Goal: Task Accomplishment & Management: Use online tool/utility

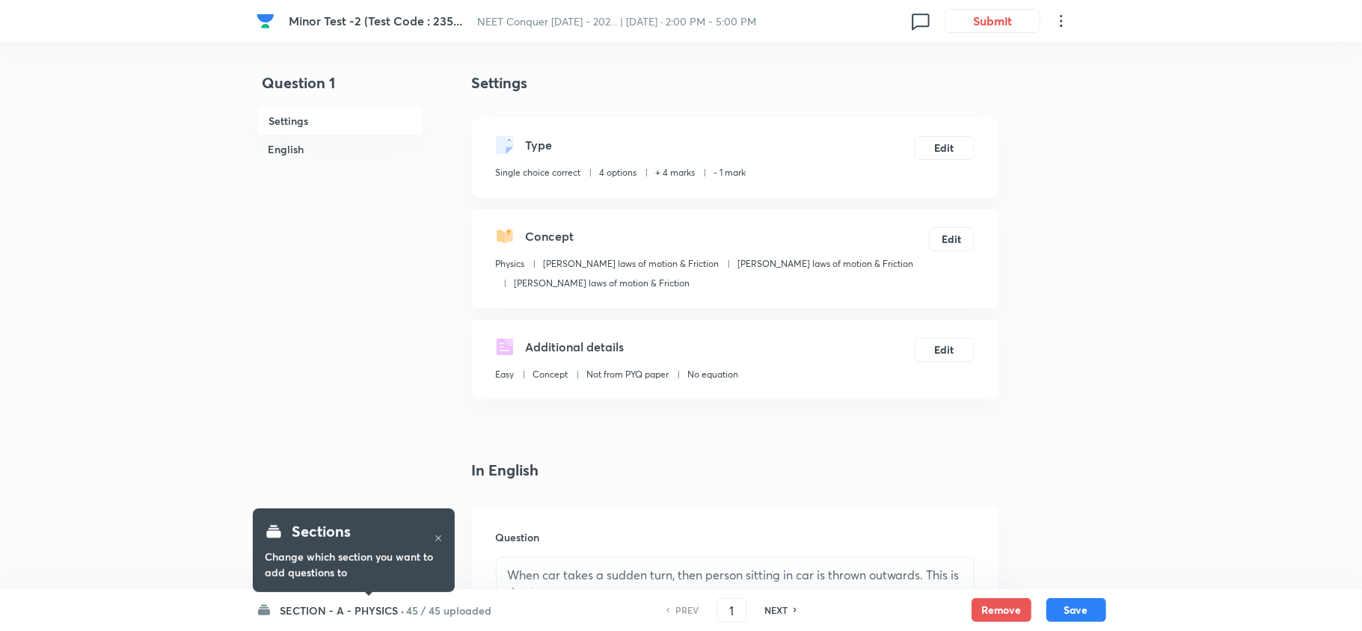
checkbox input "true"
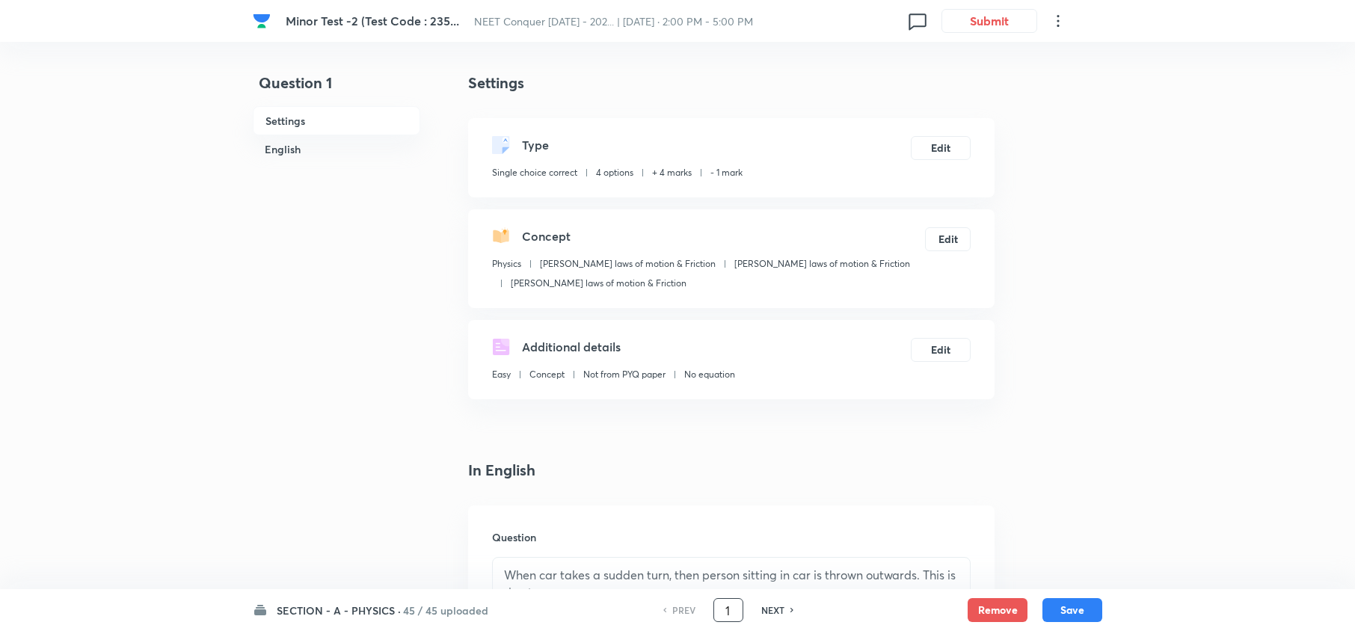
click at [730, 616] on input "1" at bounding box center [728, 611] width 28 height 26
type input "9"
type input "80"
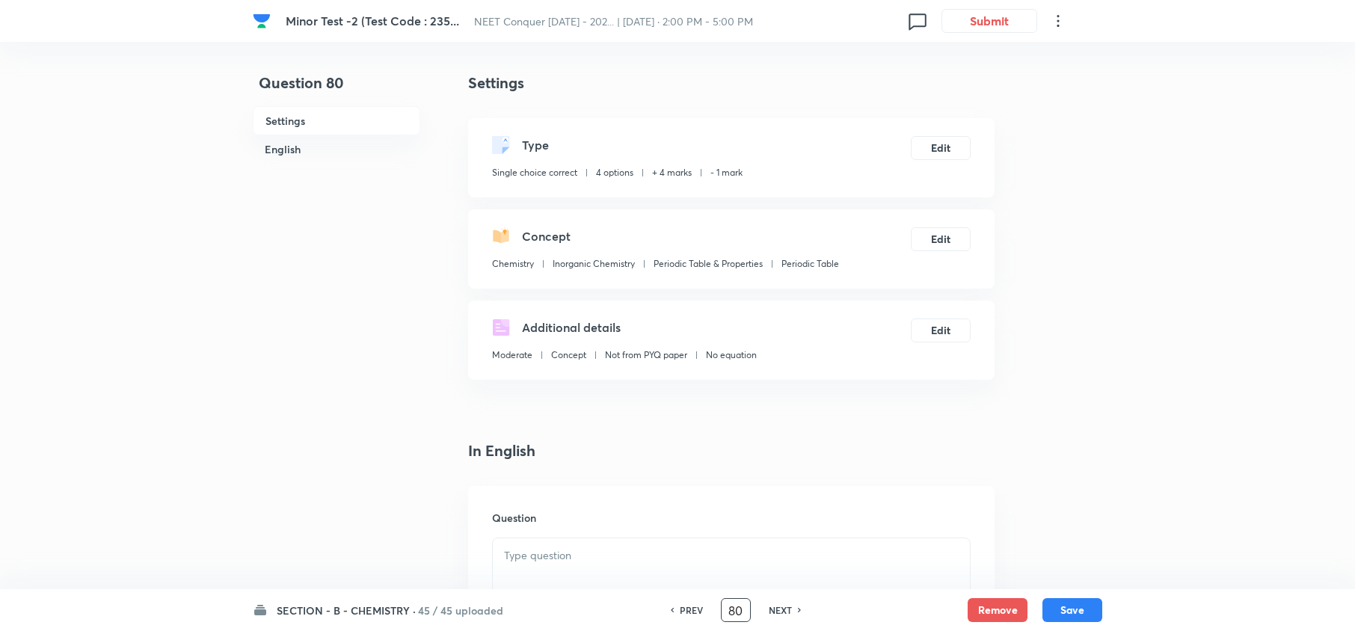
checkbox input "false"
checkbox input "true"
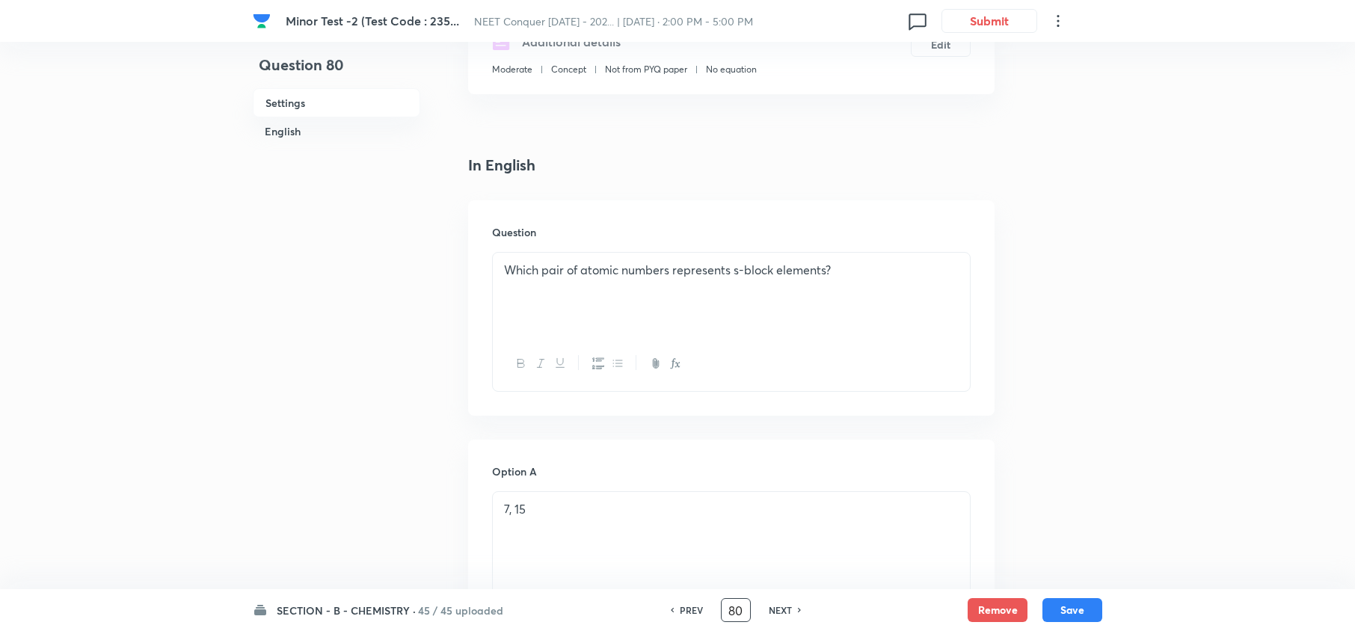
scroll to position [285, 0]
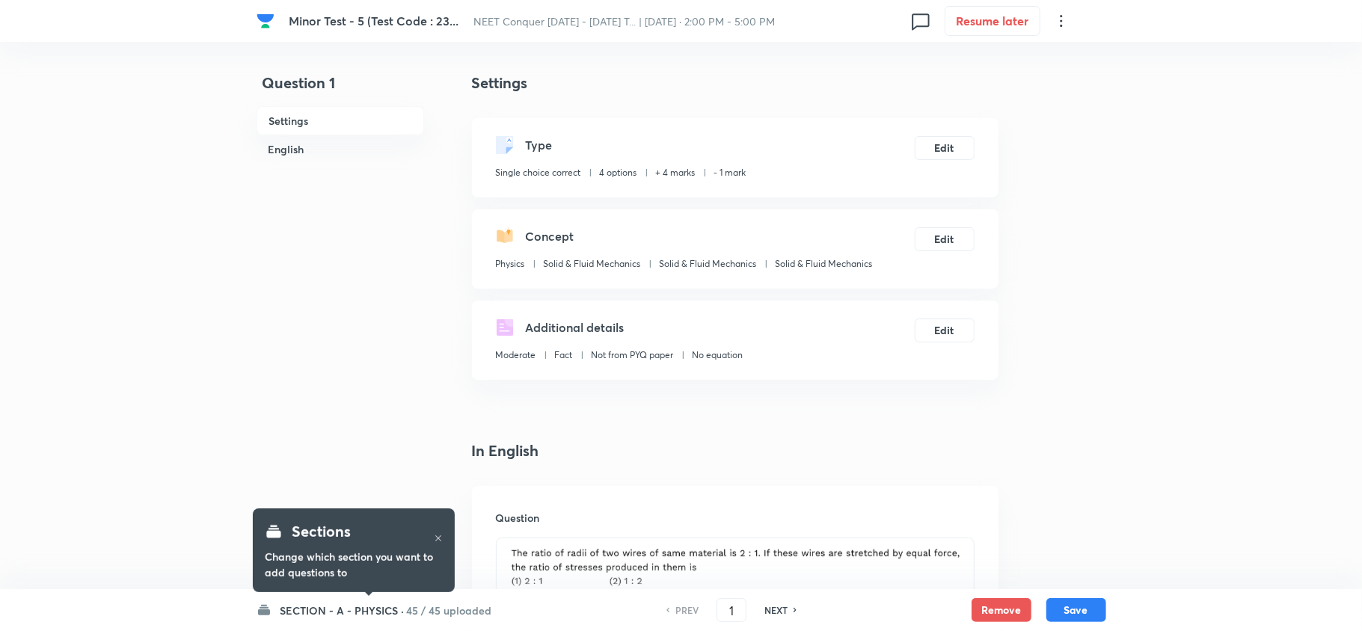
checkbox input "true"
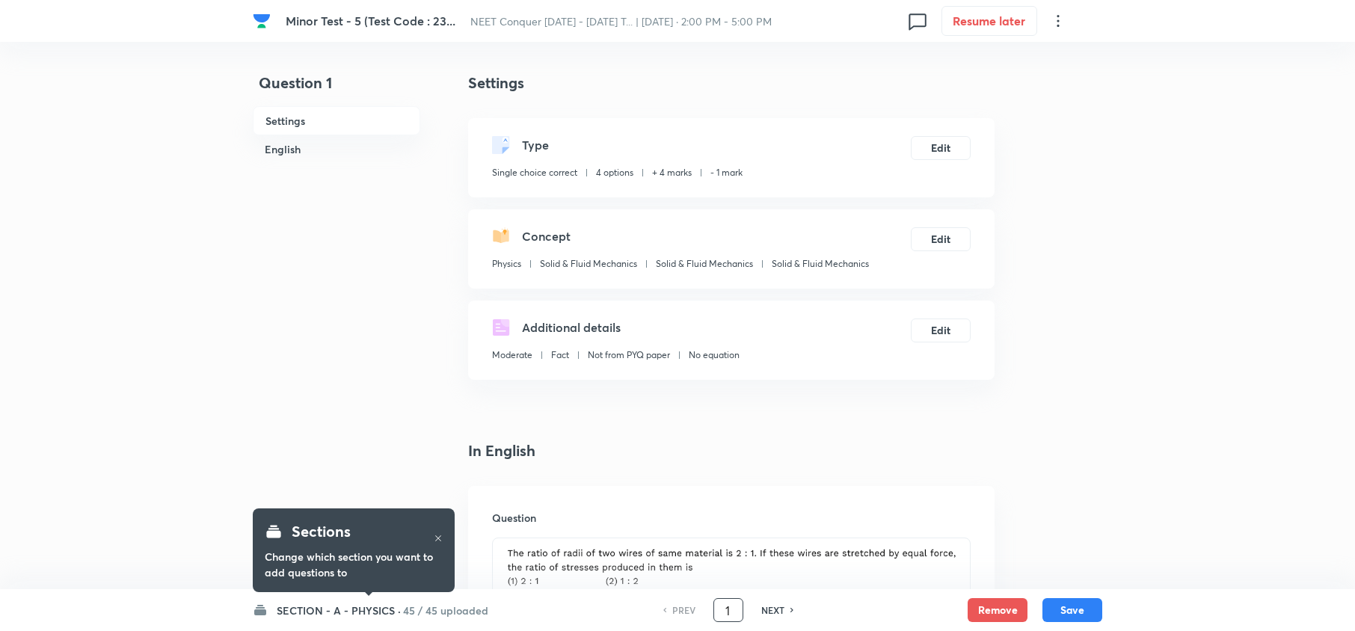
click at [734, 622] on input "1" at bounding box center [728, 611] width 28 height 26
type input "80"
checkbox input "false"
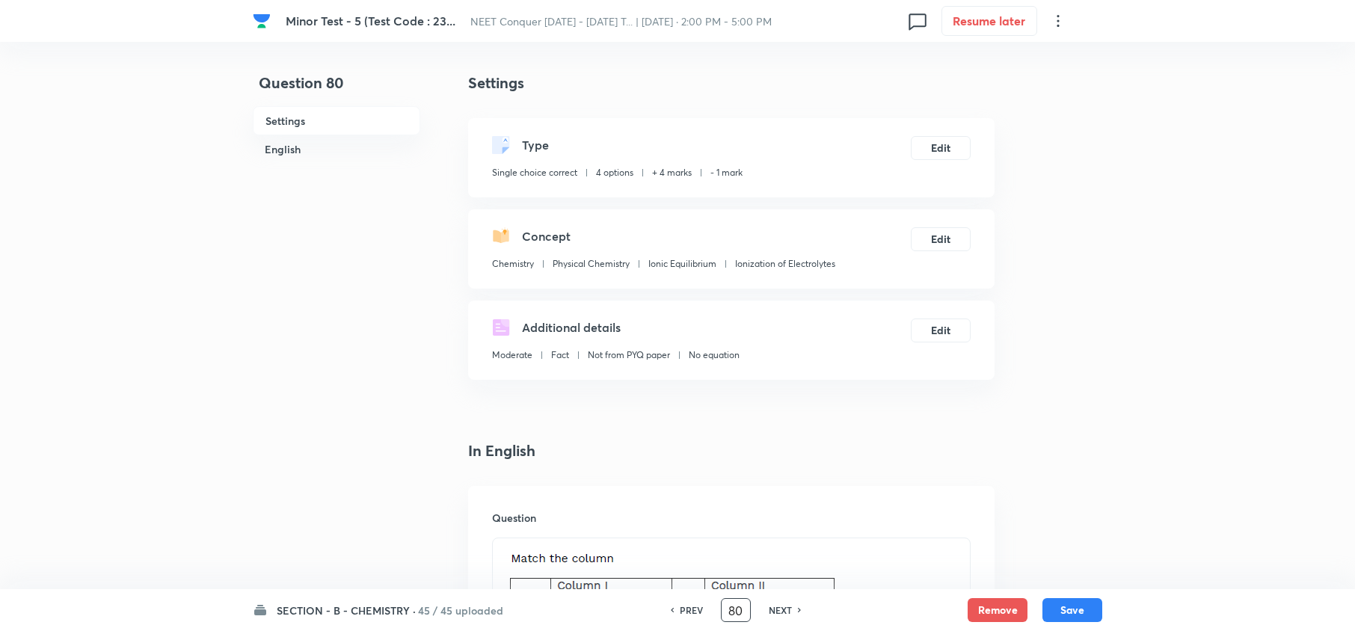
checkbox input "true"
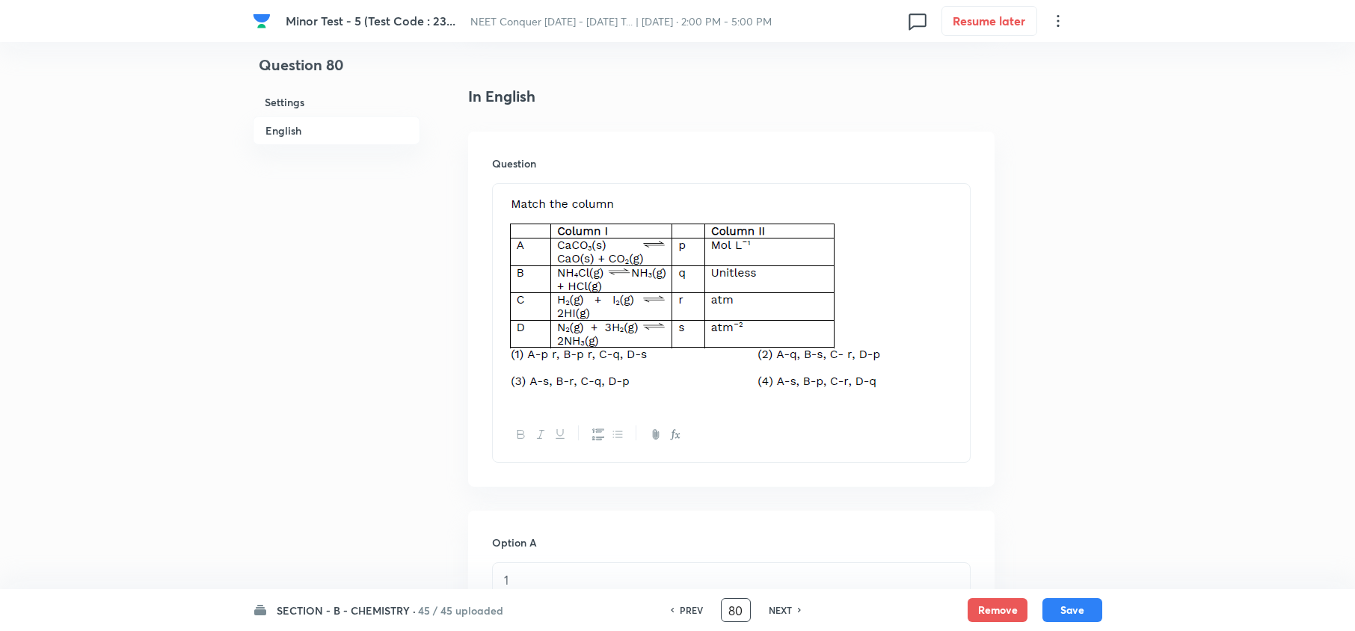
scroll to position [356, 0]
drag, startPoint x: 515, startPoint y: 209, endPoint x: 869, endPoint y: 371, distance: 389.6
click at [869, 371] on img "To enrich screen reader interactions, please activate Accessibility in Grammarl…" at bounding box center [704, 291] width 401 height 201
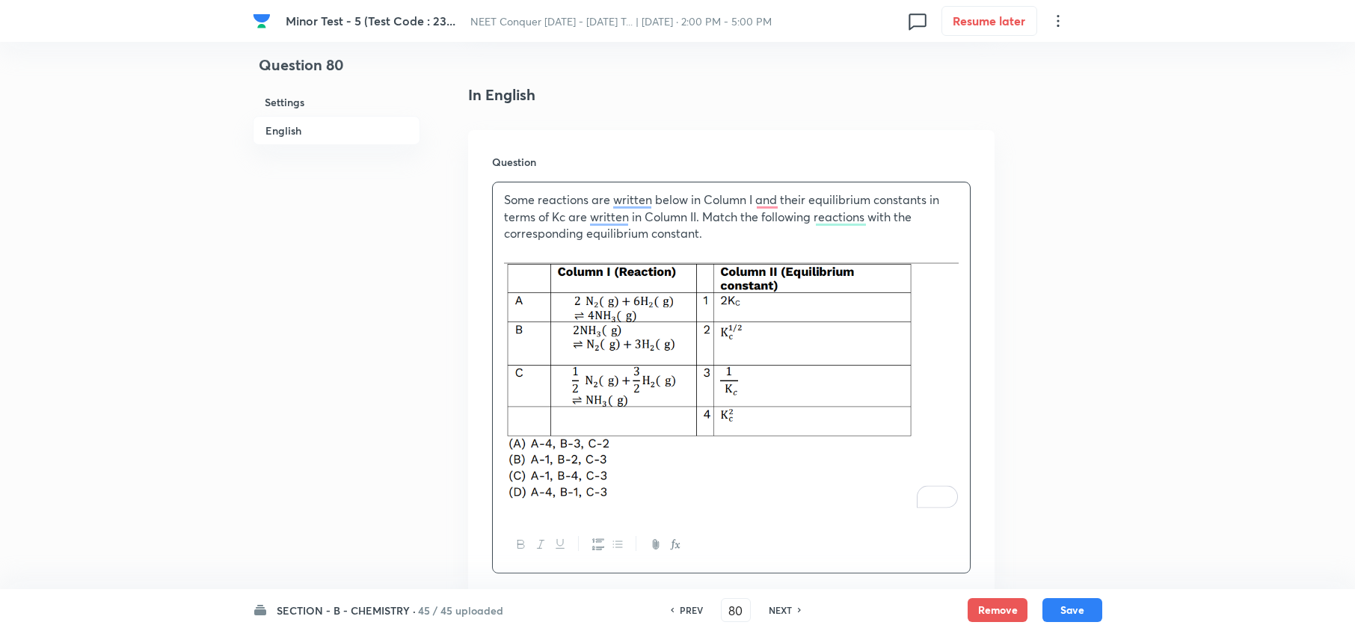
scroll to position [704, 0]
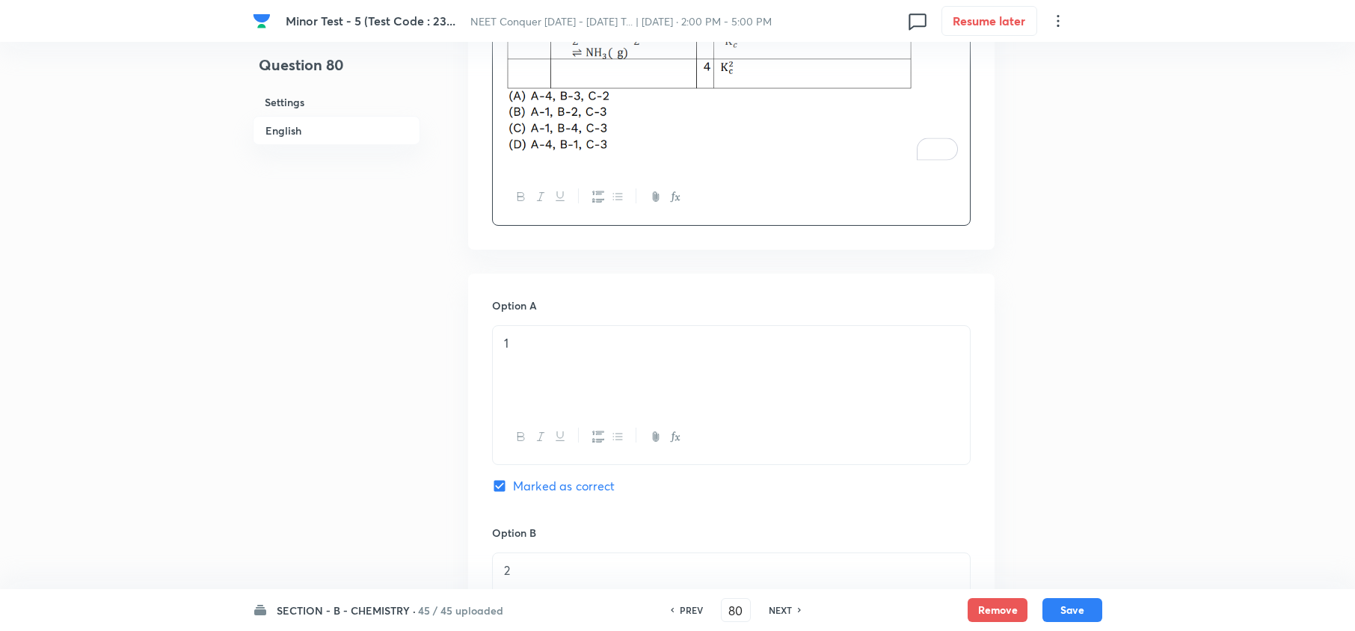
click at [709, 360] on div "1" at bounding box center [731, 368] width 477 height 84
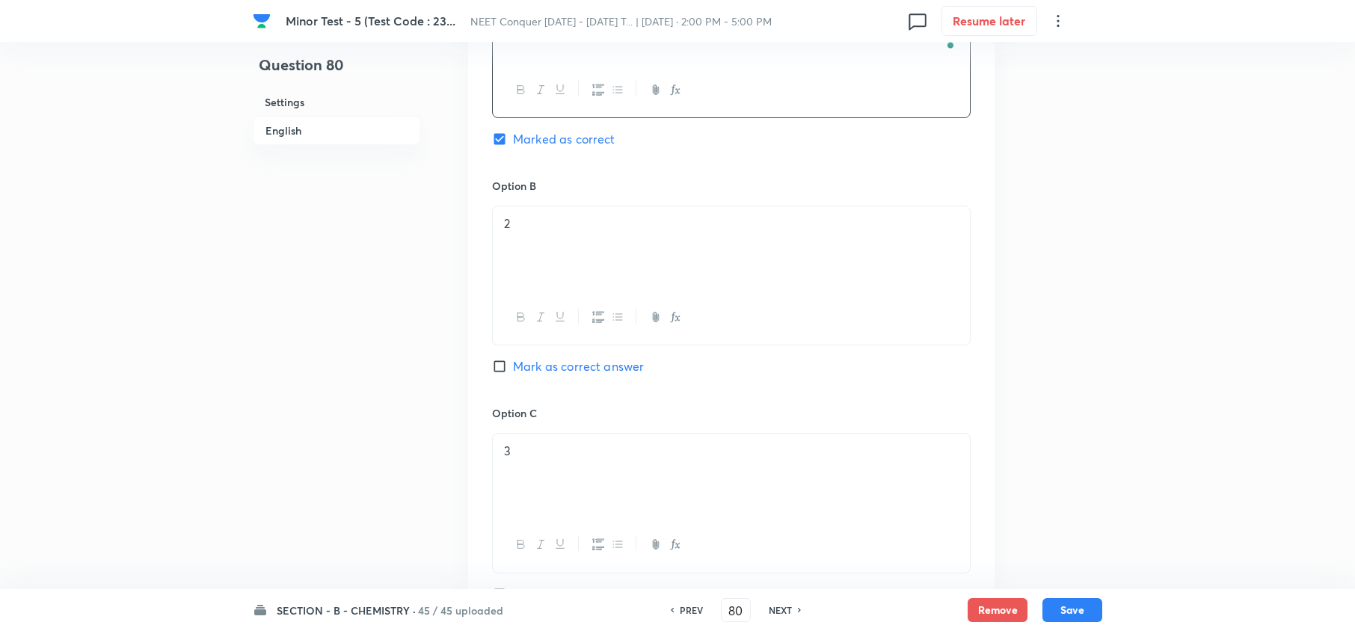
scroll to position [1052, 0]
click at [594, 265] on div "2" at bounding box center [731, 248] width 477 height 84
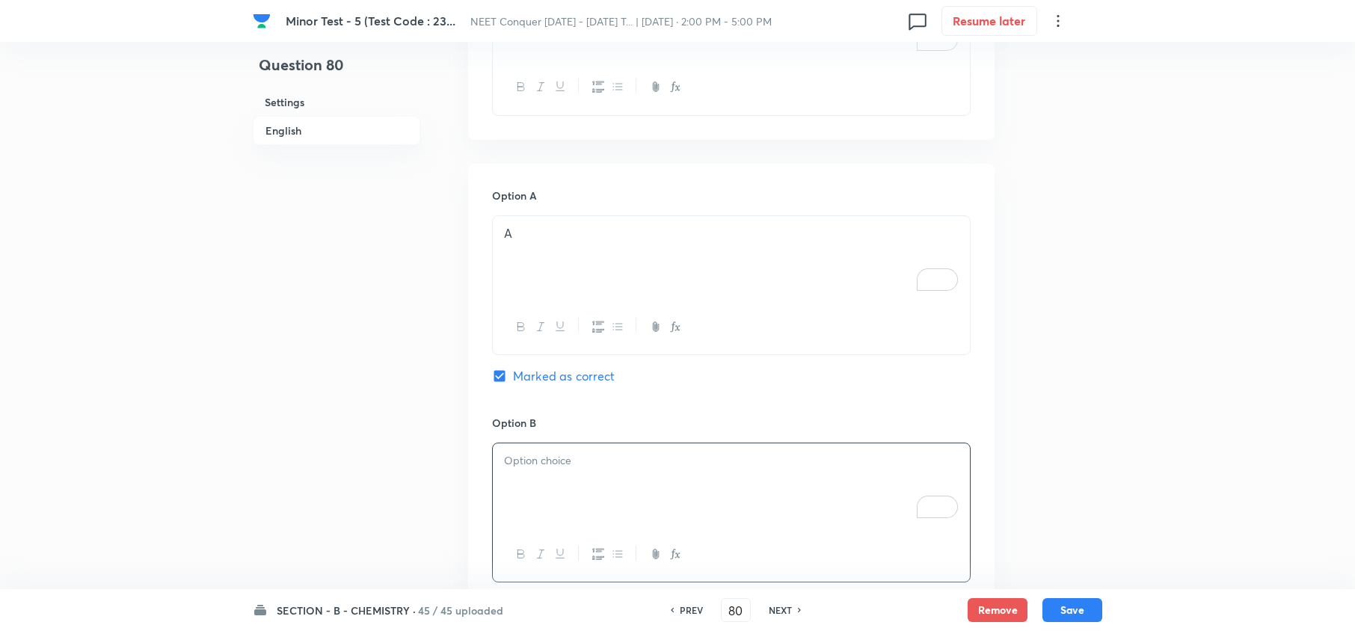
scroll to position [811, 0]
click at [584, 250] on div "A" at bounding box center [731, 261] width 477 height 84
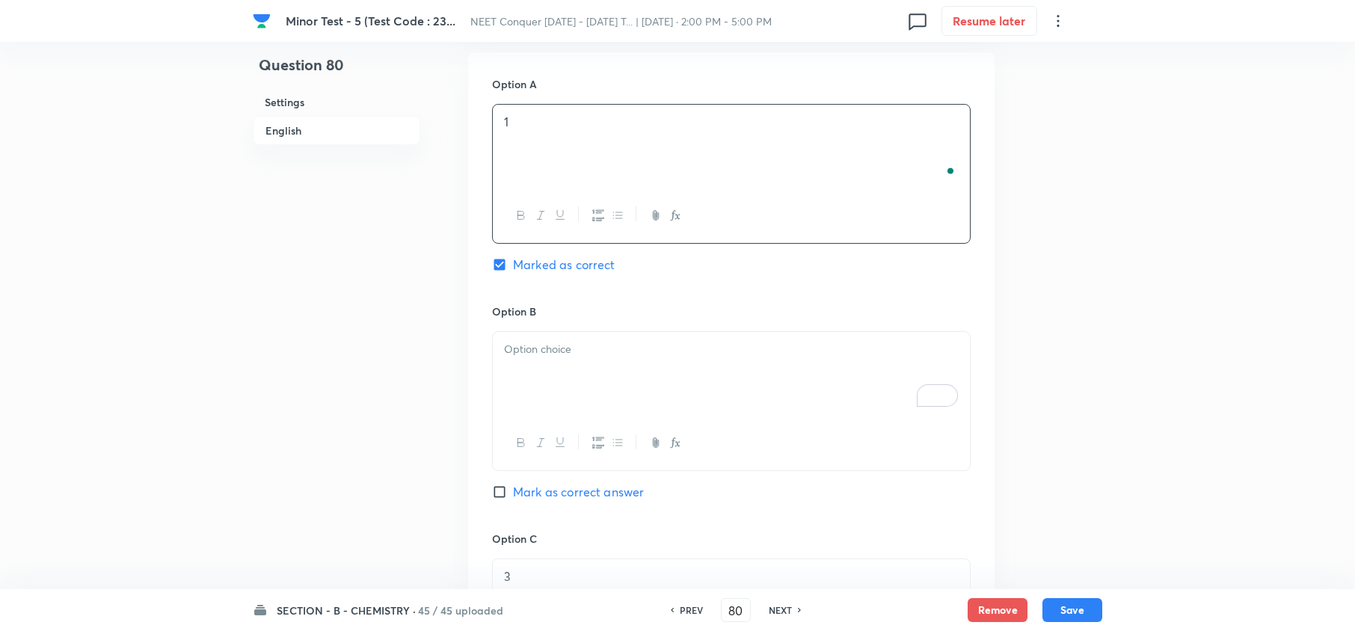
scroll to position [927, 0]
click at [565, 362] on div "To enrich screen reader interactions, please activate Accessibility in Grammarl…" at bounding box center [731, 372] width 477 height 84
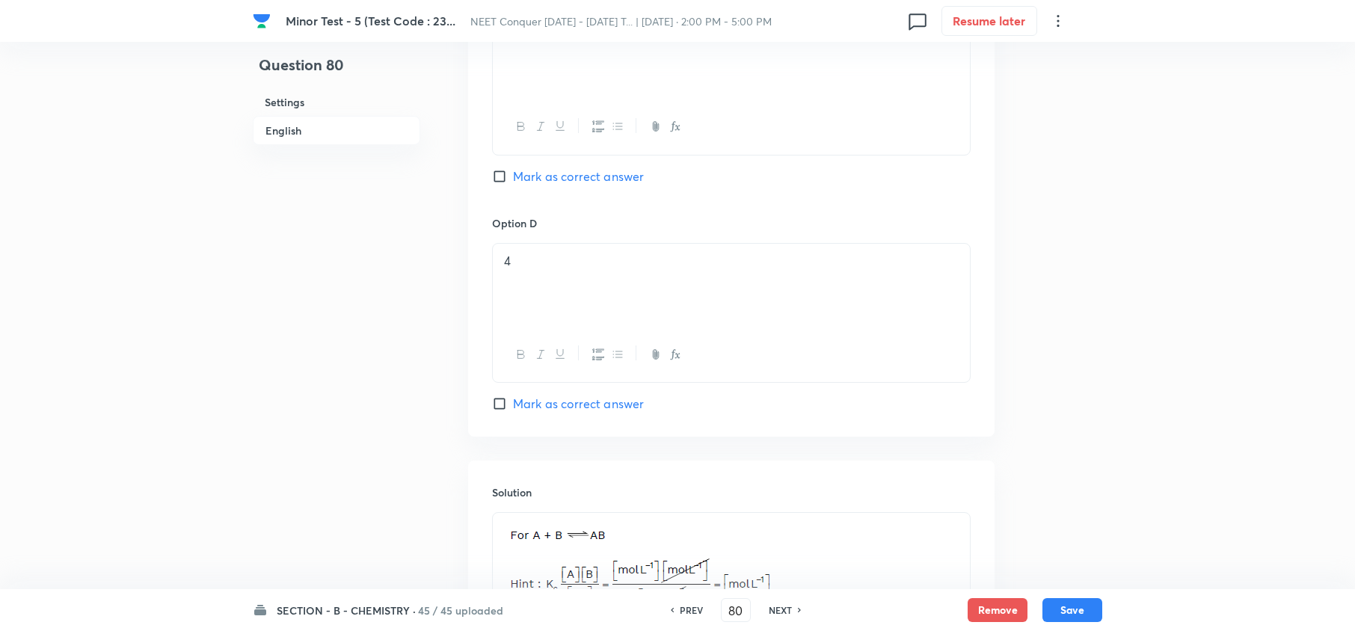
scroll to position [1711, 0]
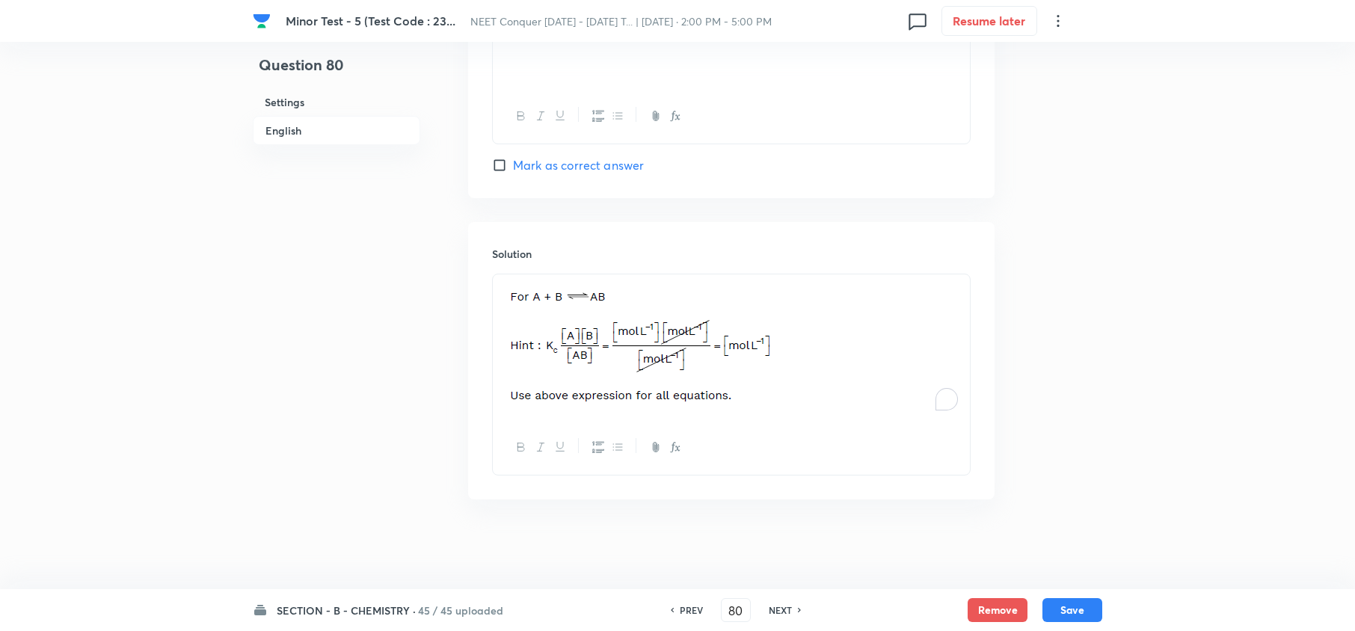
drag, startPoint x: 641, startPoint y: 346, endPoint x: 734, endPoint y: 338, distance: 93.8
click at [734, 338] on img "To enrich screen reader interactions, please activate Accessibility in Grammarl…" at bounding box center [638, 344] width 269 height 123
